Goal: Task Accomplishment & Management: Complete application form

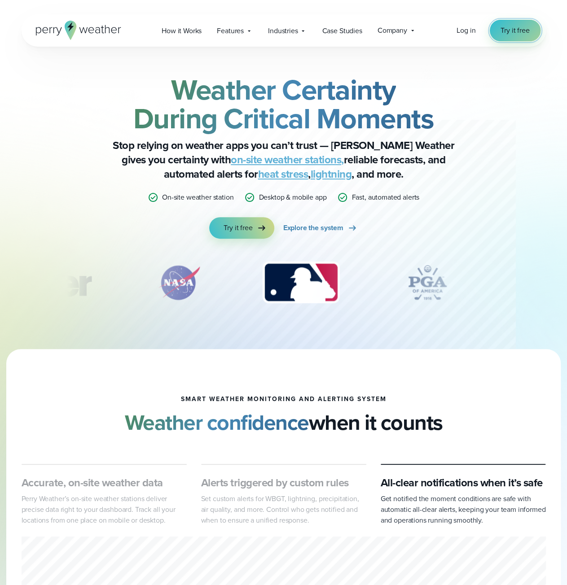
click at [507, 33] on span "Try it free" at bounding box center [515, 30] width 29 height 11
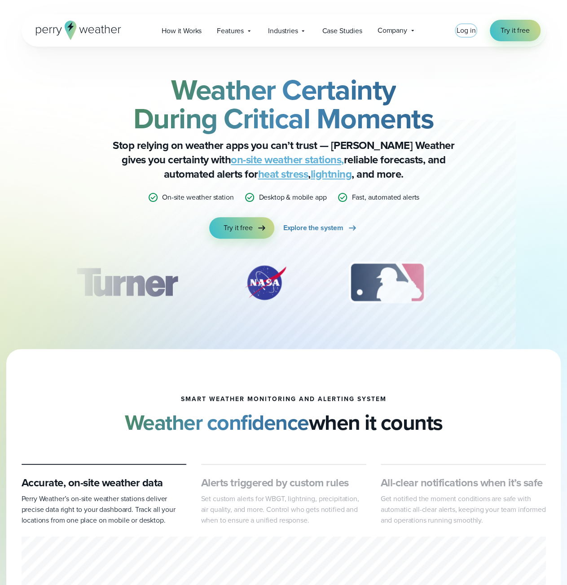
click at [465, 30] on span "Log in" at bounding box center [466, 30] width 19 height 10
